Goal: Information Seeking & Learning: Learn about a topic

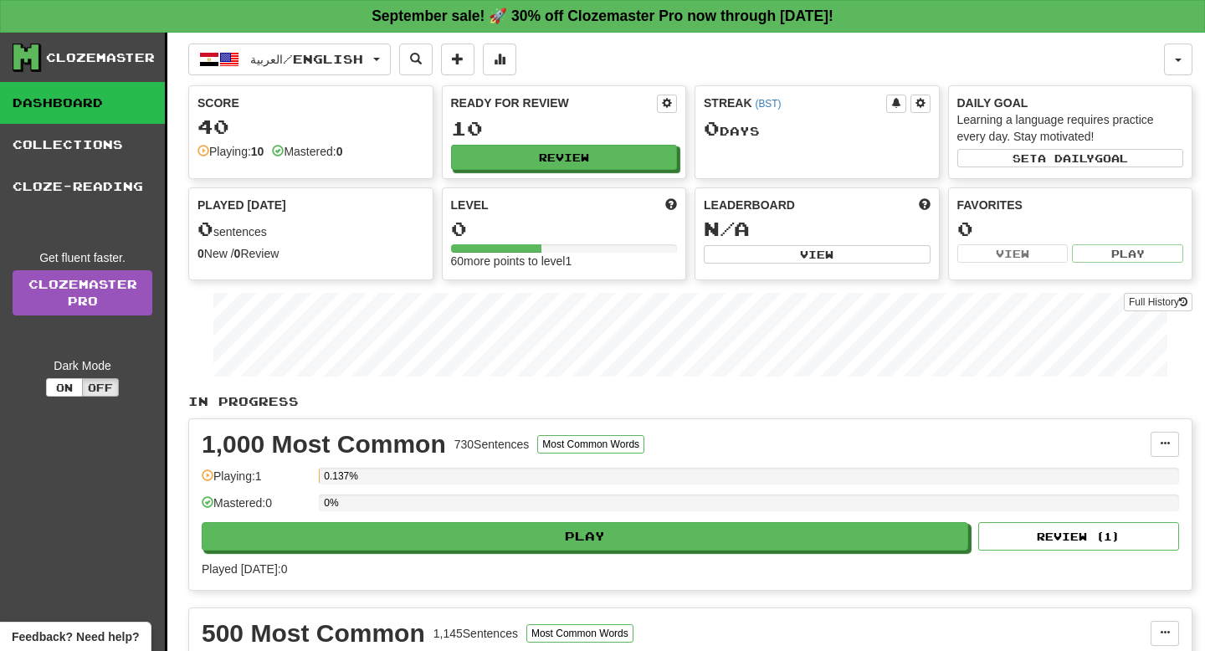
scroll to position [85, 0]
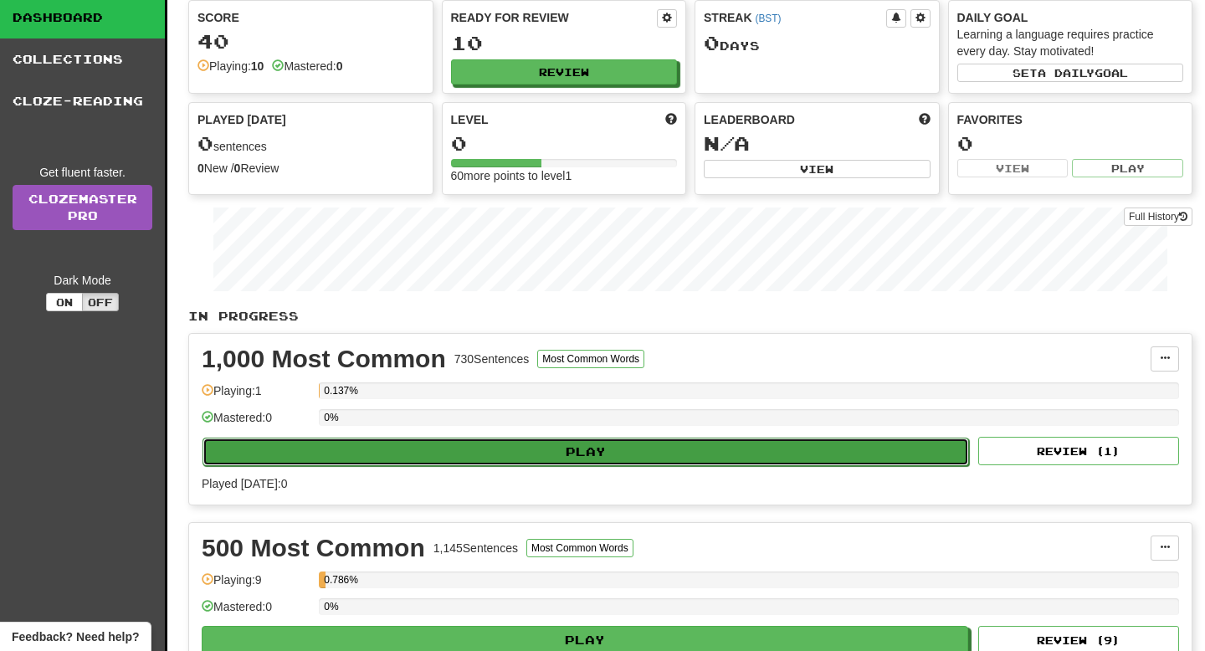
click at [471, 449] on button "Play" at bounding box center [586, 452] width 767 height 28
select select "**"
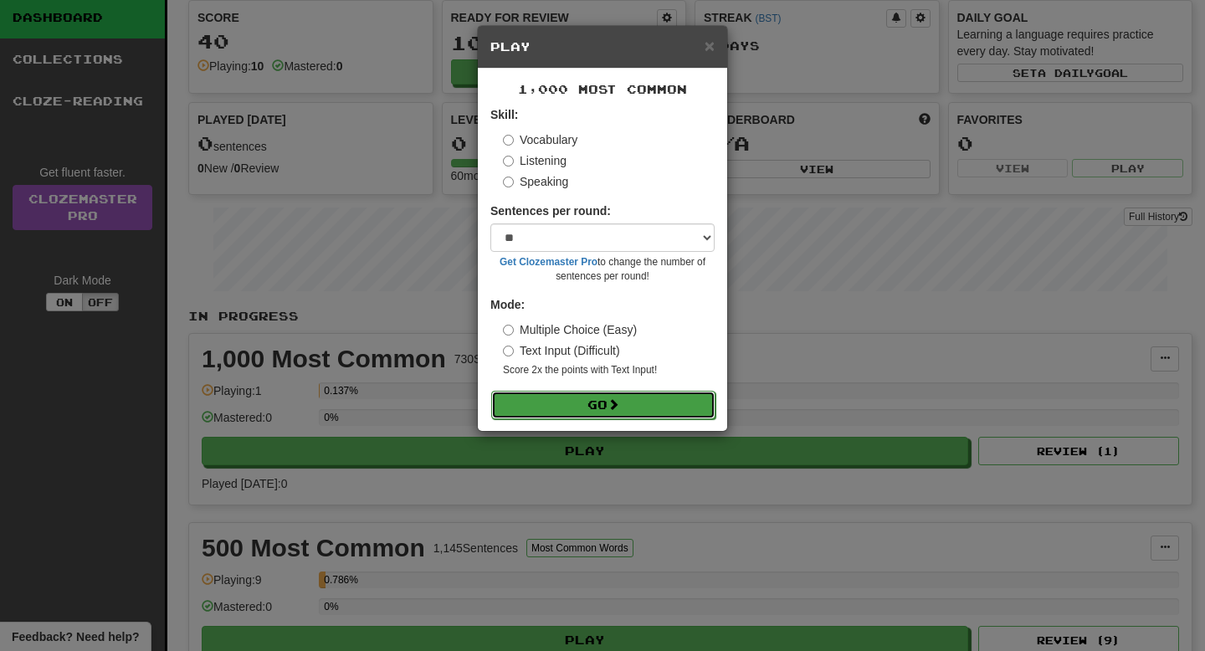
click at [558, 402] on button "Go" at bounding box center [603, 405] width 224 height 28
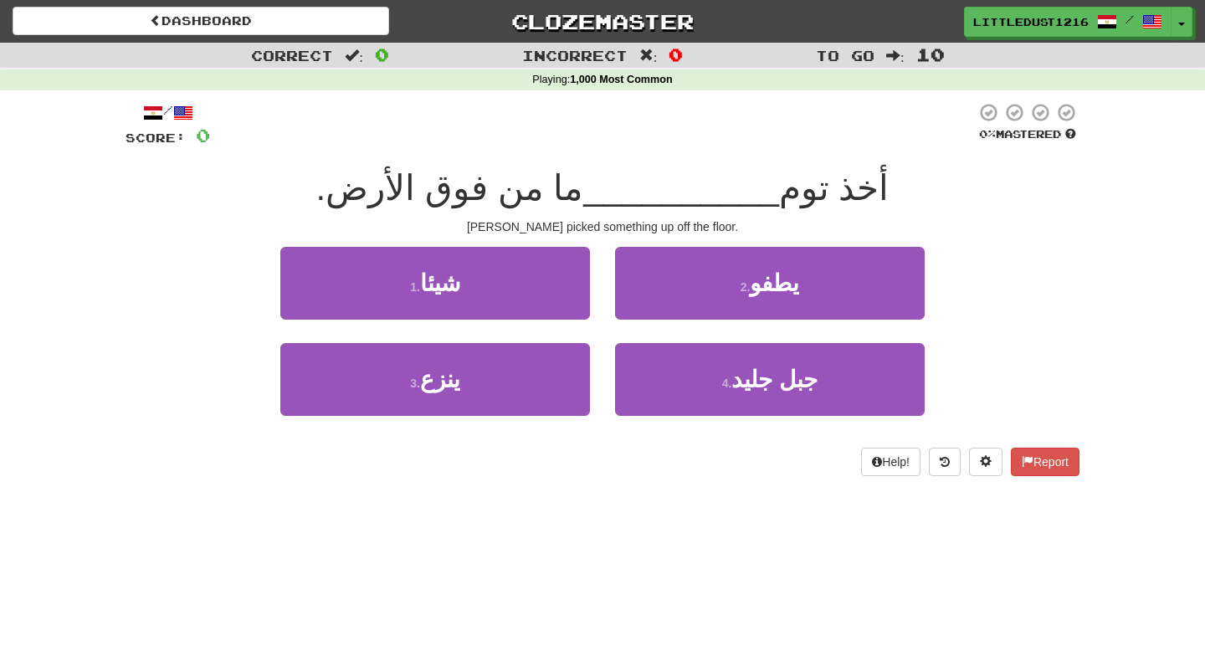
drag, startPoint x: 853, startPoint y: 189, endPoint x: 862, endPoint y: 191, distance: 9.4
click at [862, 191] on div "أخذ توم __________ ما من فوق الأرض." at bounding box center [603, 189] width 954 height 46
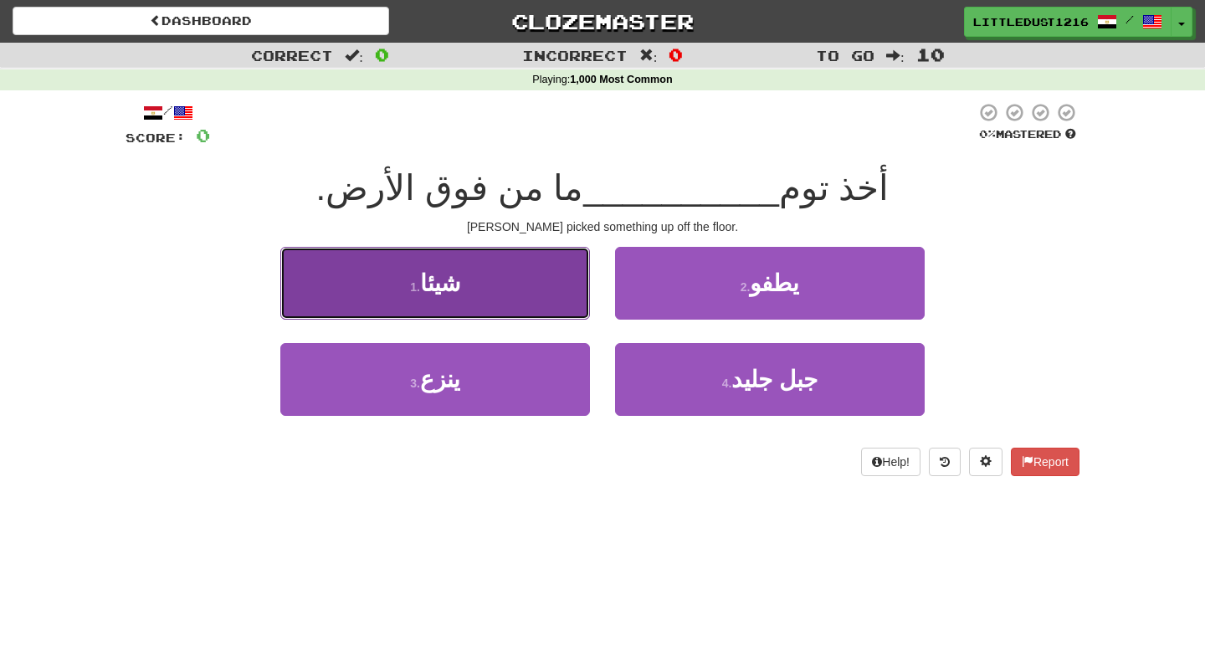
click at [509, 280] on button "1 . شيئا" at bounding box center [435, 283] width 310 height 73
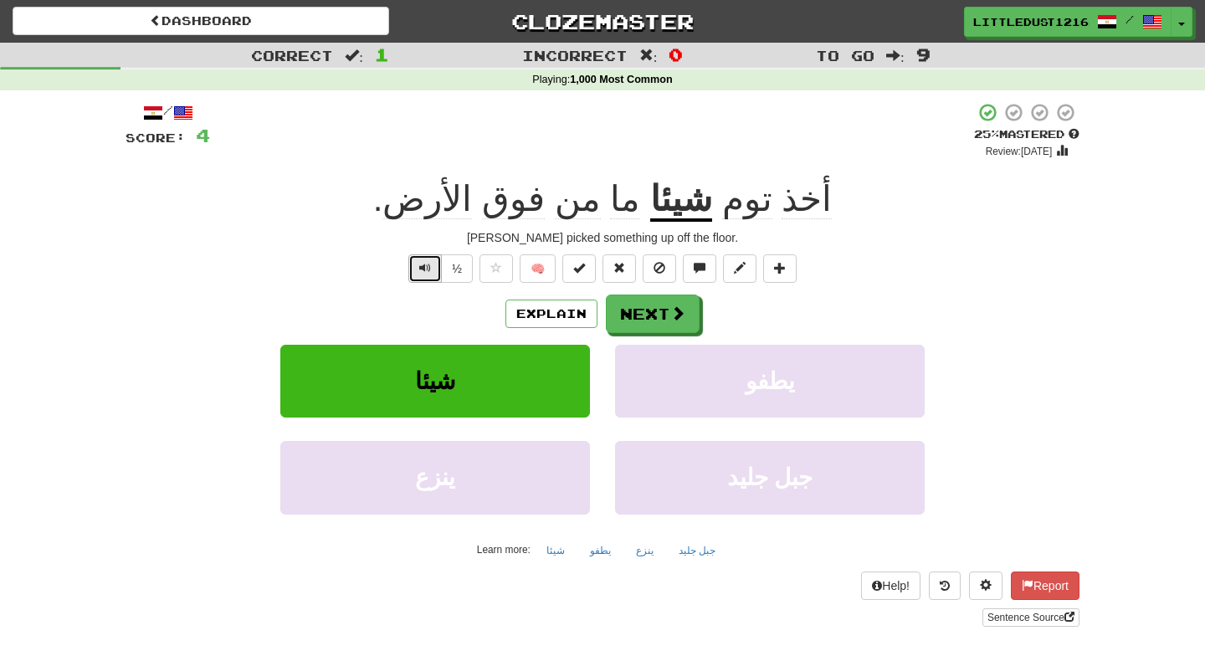
click at [431, 274] on span "Text-to-speech controls" at bounding box center [425, 268] width 12 height 12
click at [633, 315] on button "Next" at bounding box center [654, 314] width 94 height 38
